Goal: Task Accomplishment & Management: Use online tool/utility

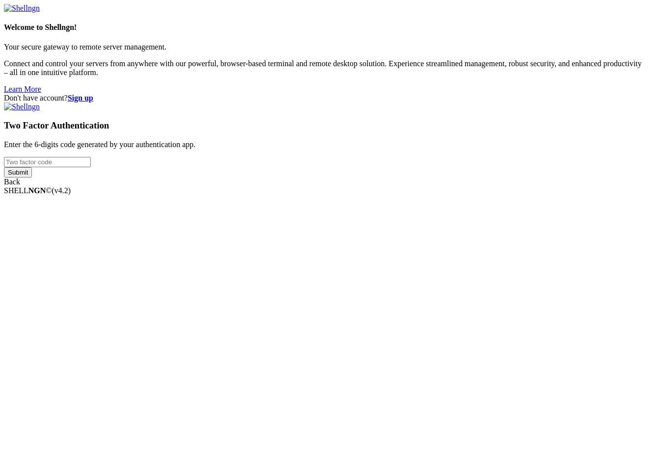
click at [91, 167] on input "number" at bounding box center [47, 162] width 87 height 10
click at [4, 167] on input "Submit" at bounding box center [18, 172] width 28 height 10
drag, startPoint x: 362, startPoint y: 227, endPoint x: 261, endPoint y: 220, distance: 101.7
click at [261, 195] on div "Don't have account? Sign up Two Factor Authentication Enter the 6-digits code g…" at bounding box center [324, 145] width 641 height 102
type input "522901"
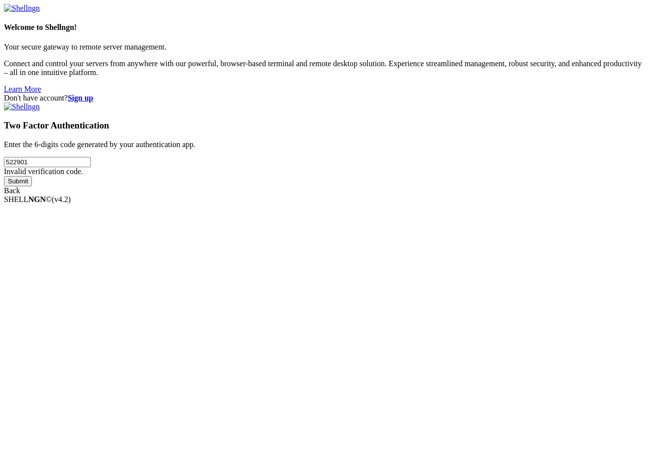
click at [4, 176] on input "Submit" at bounding box center [18, 181] width 28 height 10
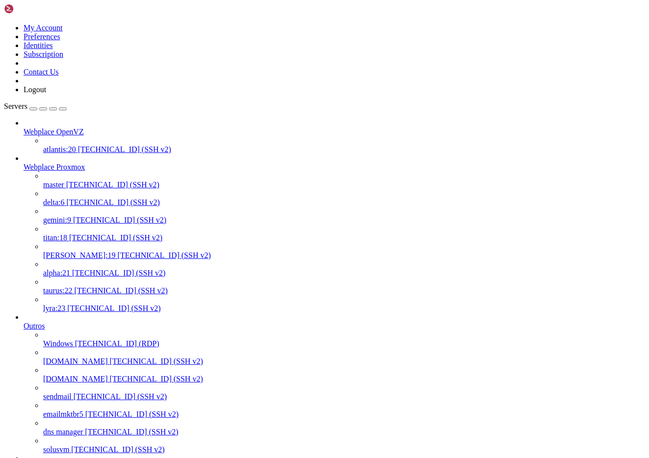
scroll to position [600, 0]
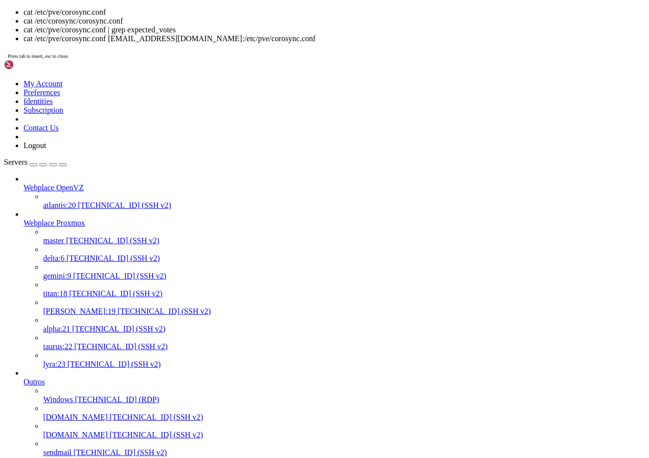
scroll to position [9, 2]
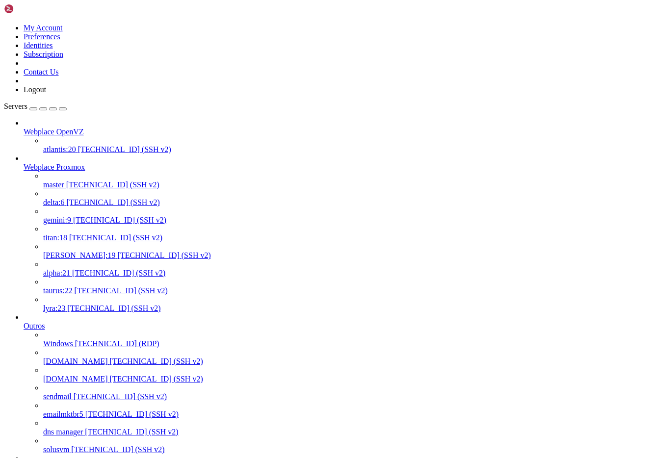
scroll to position [0, 0]
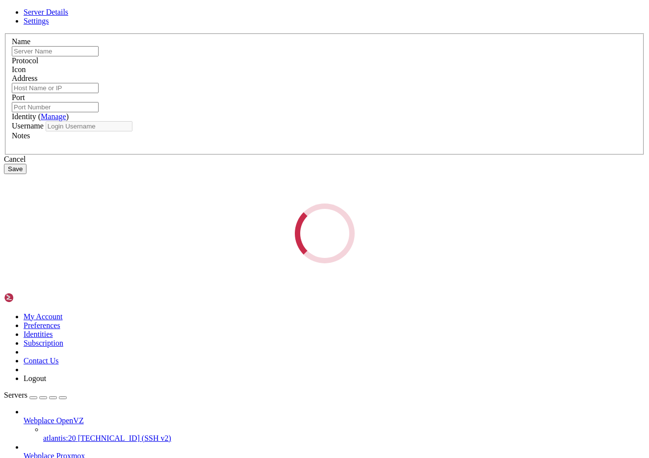
type input "node305 SA"
type input "[TECHNICAL_ID]"
type input "22"
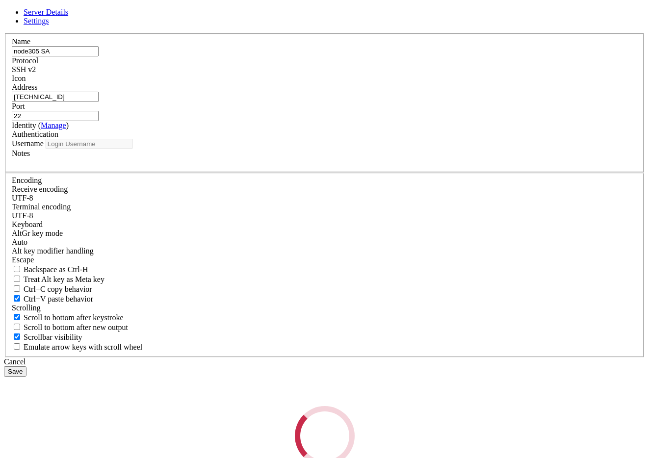
type input "root"
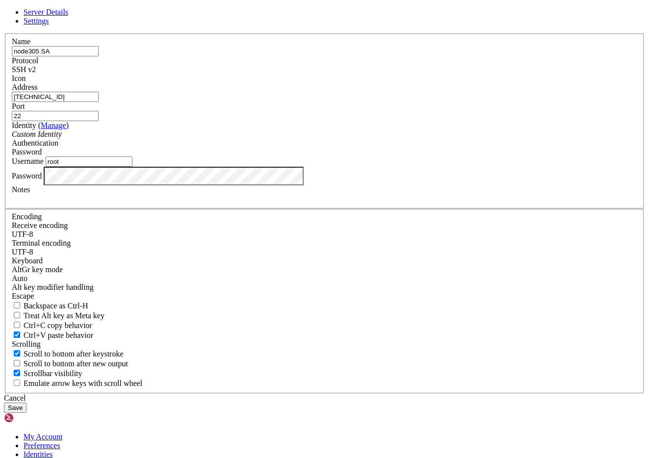
click at [132, 167] on input "root" at bounding box center [89, 161] width 87 height 10
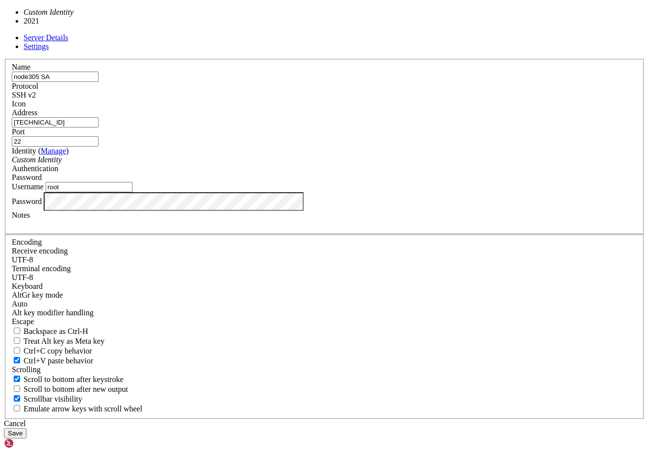
click at [256, 164] on div "Custom Identity" at bounding box center [324, 159] width 625 height 9
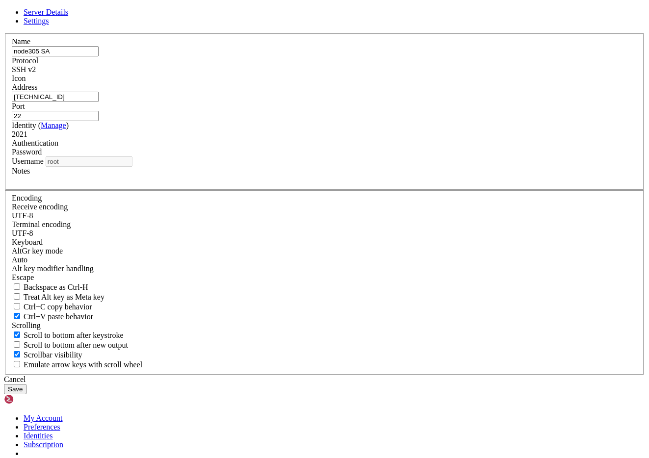
click at [26, 384] on button "Save" at bounding box center [15, 389] width 23 height 10
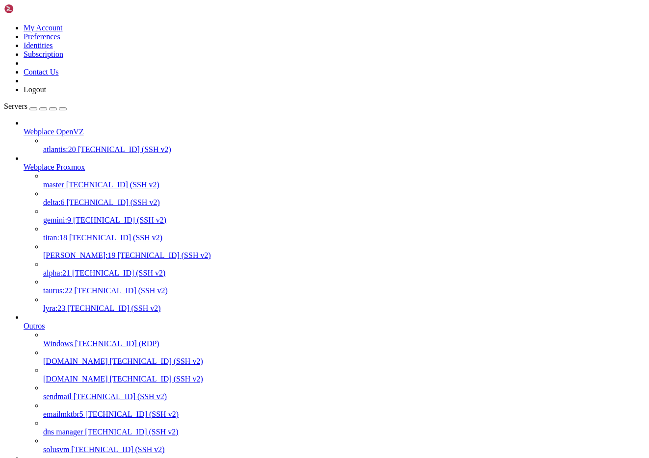
drag, startPoint x: 75, startPoint y: 3082, endPoint x: 198, endPoint y: 3081, distance: 123.1
copy x-row "rm -rf /etc/pve/nodes/node204"
